Goal: Task Accomplishment & Management: Manage account settings

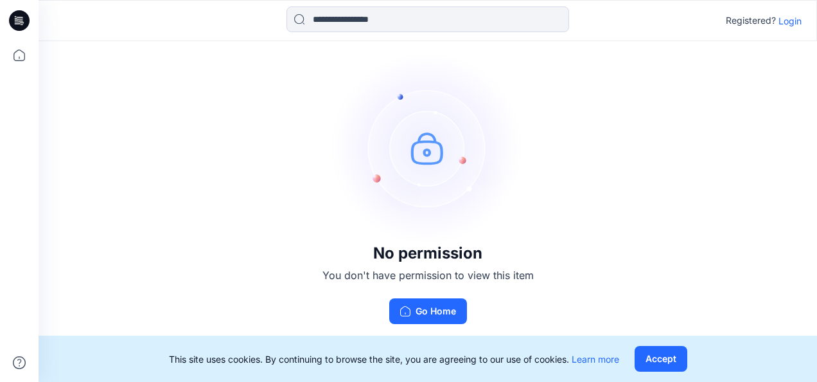
click at [785, 23] on p "Login" at bounding box center [790, 20] width 23 height 13
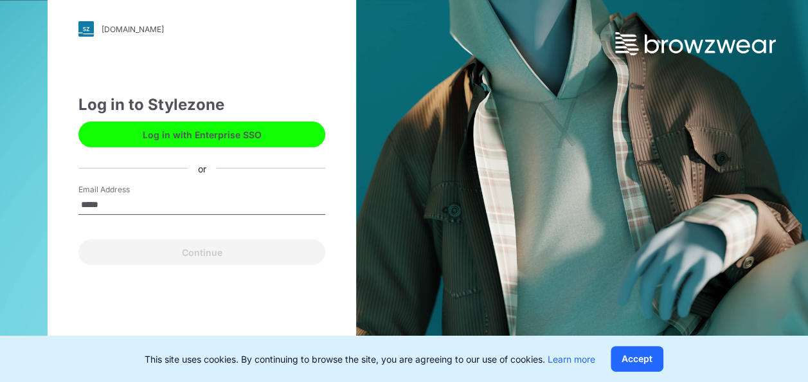
type input "**********"
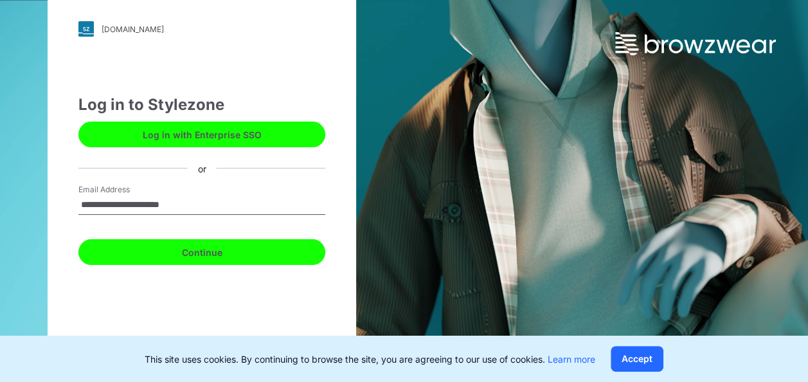
click at [179, 256] on button "Continue" at bounding box center [201, 252] width 247 height 26
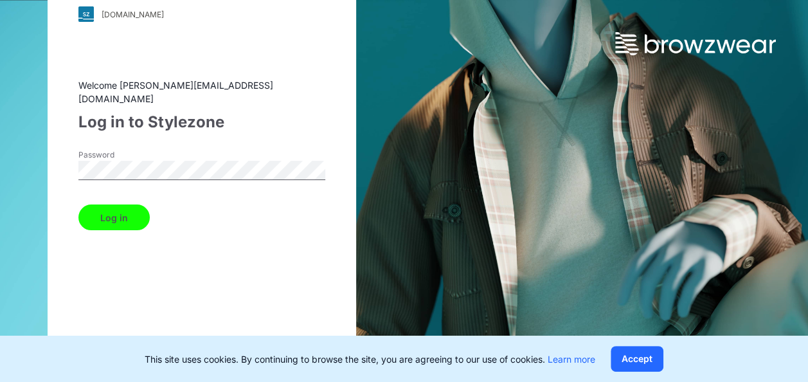
click at [66, 172] on div "[DOMAIN_NAME] Loading... Welcome [EMAIL_ADDRESS][DOMAIN_NAME] Log in to Stylezo…" at bounding box center [202, 191] width 308 height 431
click at [113, 206] on button "Log in" at bounding box center [113, 217] width 71 height 26
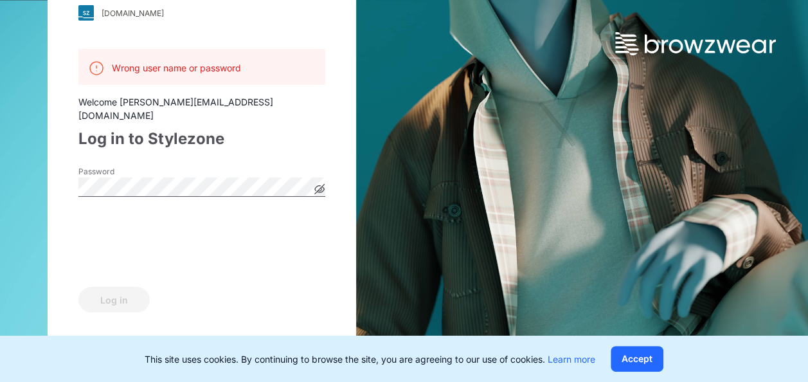
click at [320, 184] on icon at bounding box center [319, 189] width 10 height 10
click at [113, 292] on button "Log in" at bounding box center [113, 300] width 71 height 26
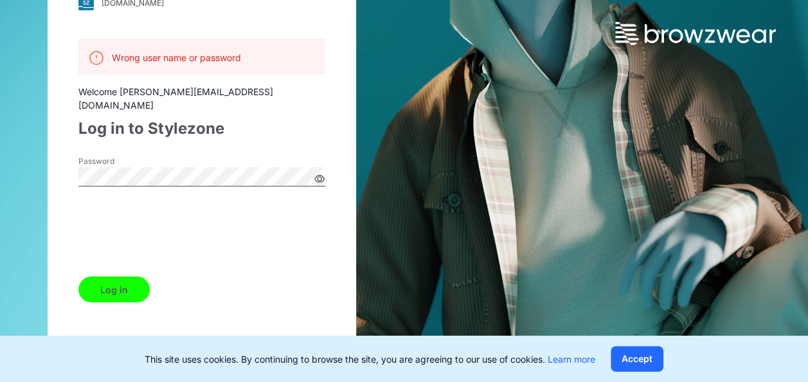
scroll to position [19, 0]
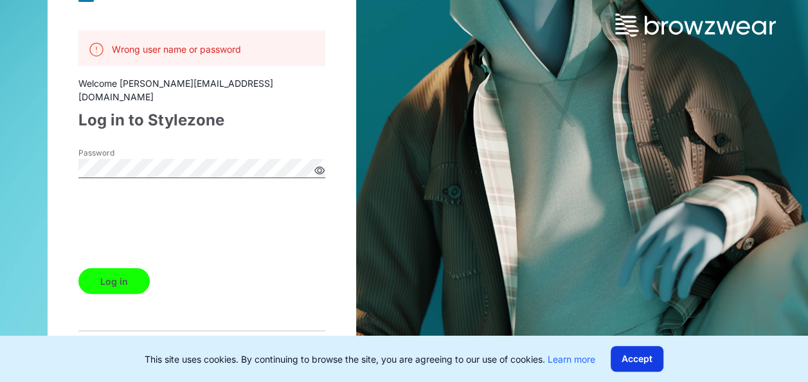
click at [650, 360] on button "Accept" at bounding box center [637, 359] width 53 height 26
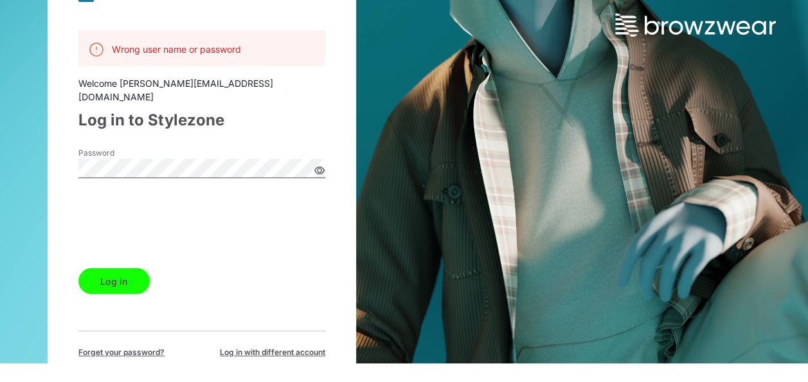
click at [106, 346] on span "Forget your password?" at bounding box center [121, 352] width 86 height 12
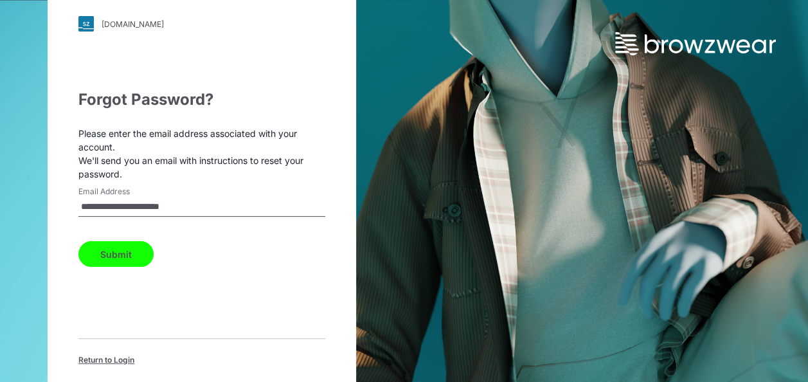
click at [131, 244] on button "Submit" at bounding box center [115, 254] width 75 height 26
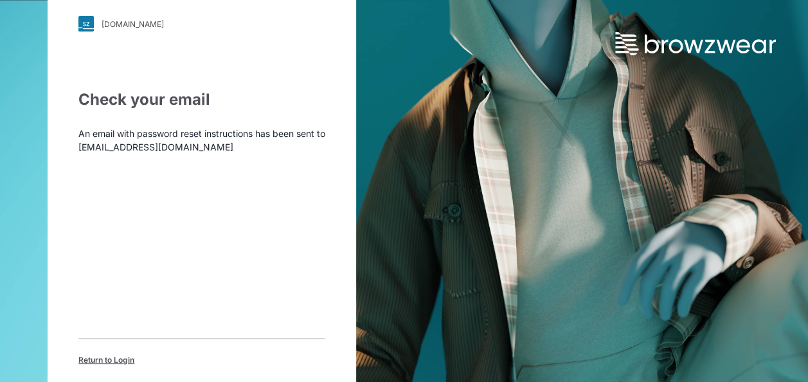
click at [119, 362] on span "Return to Login" at bounding box center [106, 360] width 56 height 12
